Goal: Task Accomplishment & Management: Complete application form

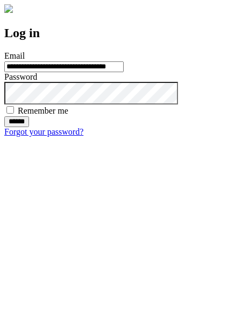
type input "**********"
click at [29, 127] on input "******" at bounding box center [16, 121] width 25 height 11
